Goal: Information Seeking & Learning: Learn about a topic

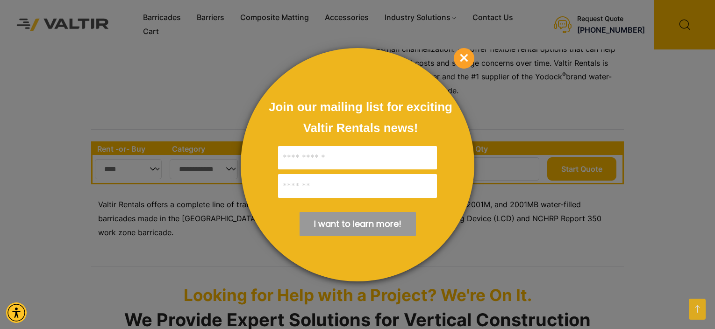
scroll to position [234, 0]
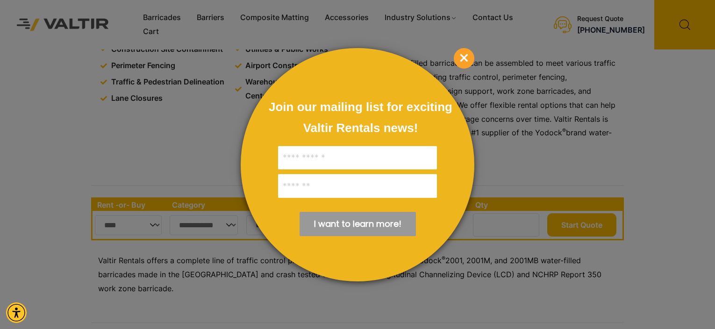
click at [460, 60] on span "×" at bounding box center [463, 58] width 21 height 21
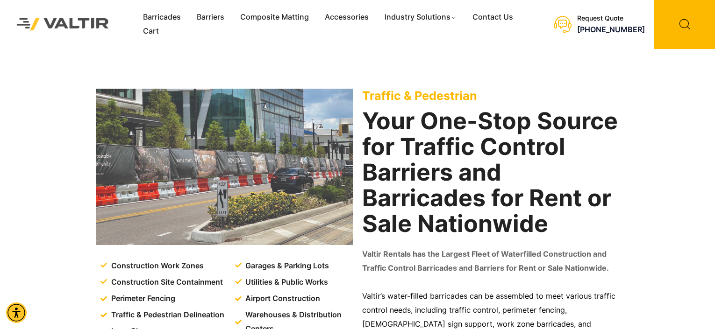
scroll to position [0, 0]
click at [158, 18] on link "Barricades" at bounding box center [162, 18] width 54 height 14
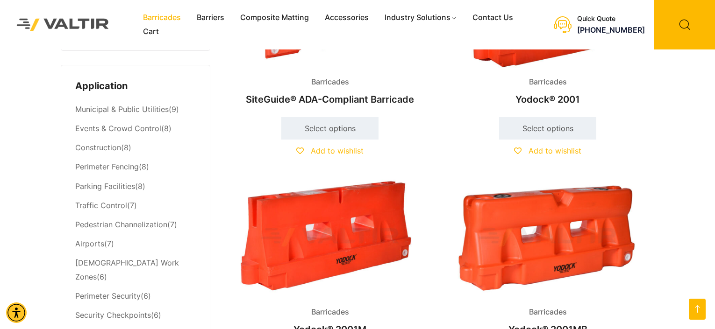
scroll to position [374, 0]
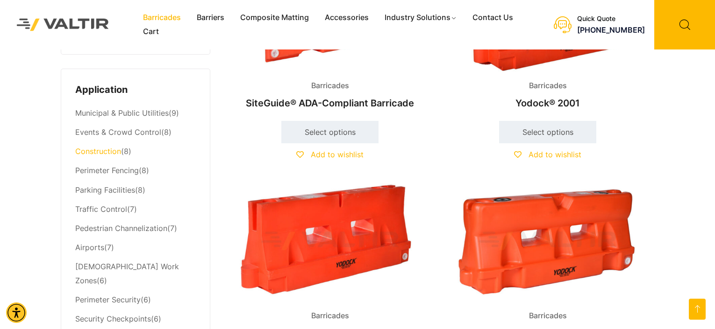
click at [114, 154] on link "Construction" at bounding box center [98, 151] width 46 height 9
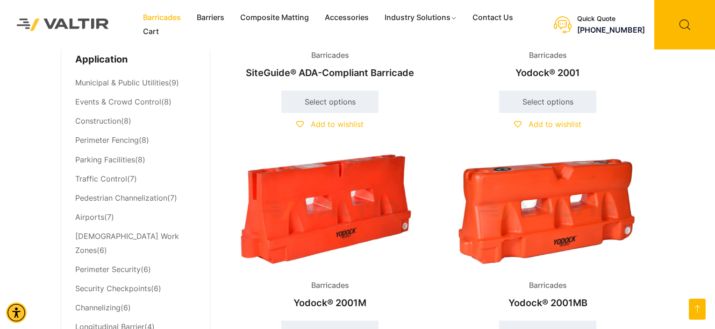
scroll to position [420, 0]
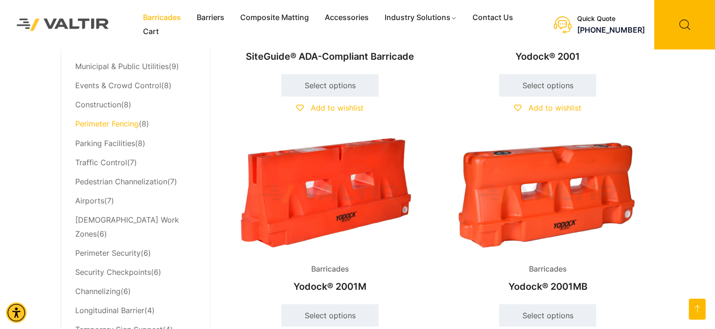
click at [112, 125] on link "Perimeter Fencing" at bounding box center [107, 123] width 64 height 9
click at [111, 146] on link "Parking Facilities" at bounding box center [105, 143] width 60 height 9
click at [98, 166] on link "Traffic Control" at bounding box center [101, 162] width 52 height 9
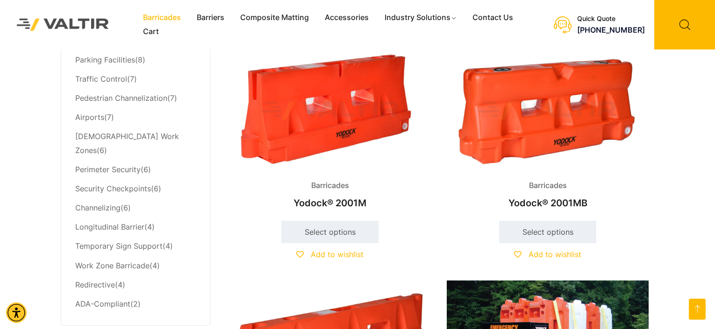
scroll to position [514, 0]
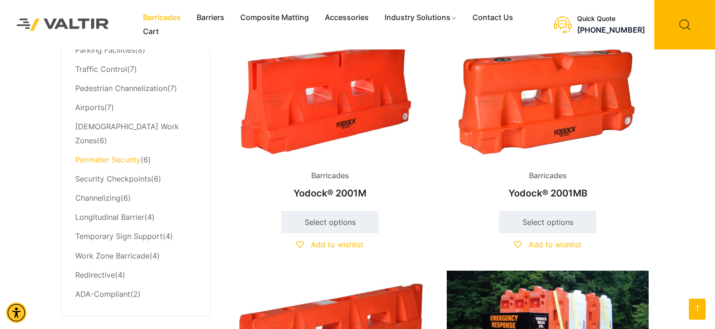
click at [107, 155] on link "Perimeter Security" at bounding box center [107, 159] width 65 height 9
click at [117, 251] on link "Work Zone Barricade" at bounding box center [112, 255] width 74 height 9
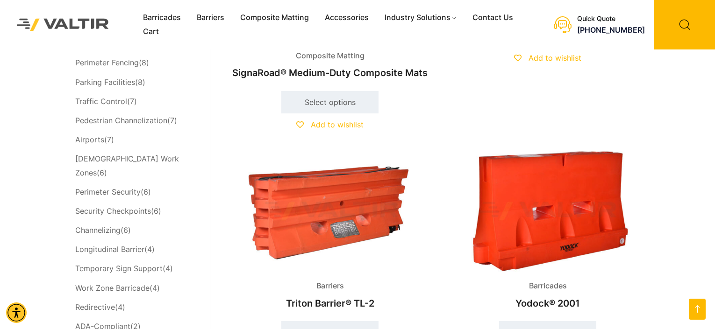
scroll to position [514, 0]
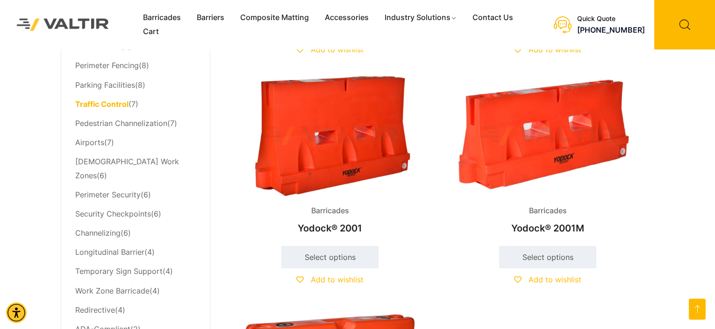
scroll to position [467, 0]
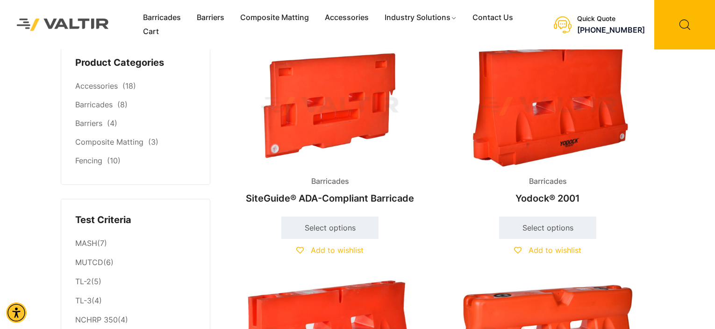
scroll to position [47, 0]
